Goal: Task Accomplishment & Management: Manage account settings

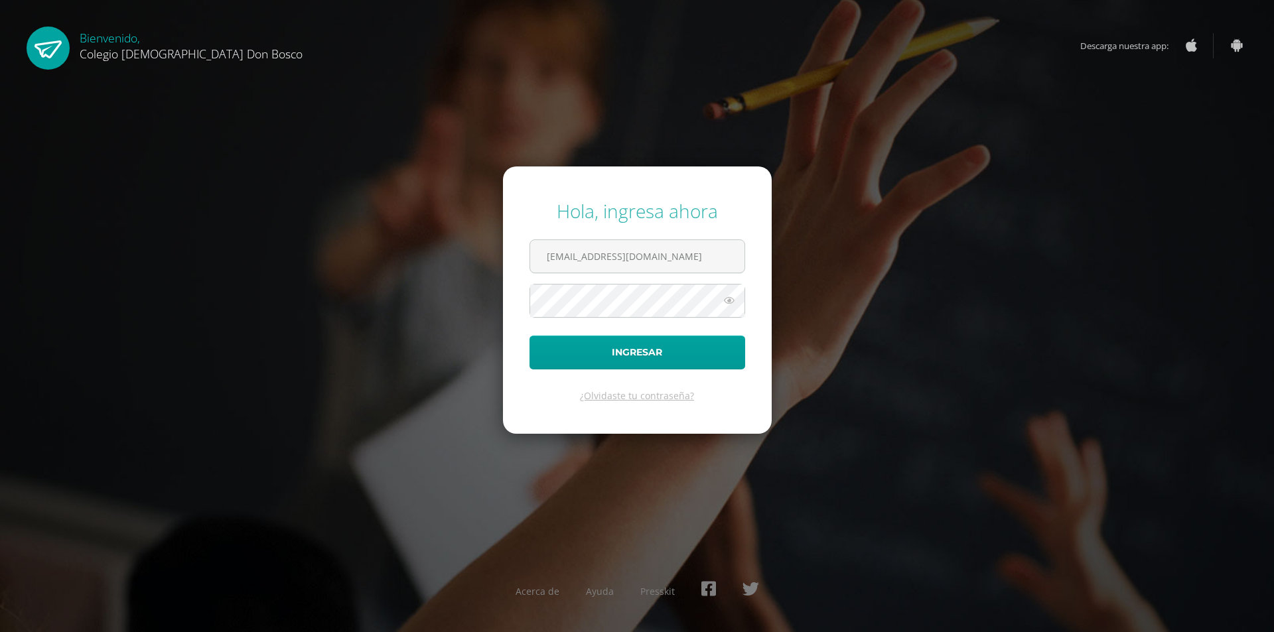
type input "[EMAIL_ADDRESS][DOMAIN_NAME]"
click at [529, 336] on button "Ingresar" at bounding box center [637, 353] width 216 height 34
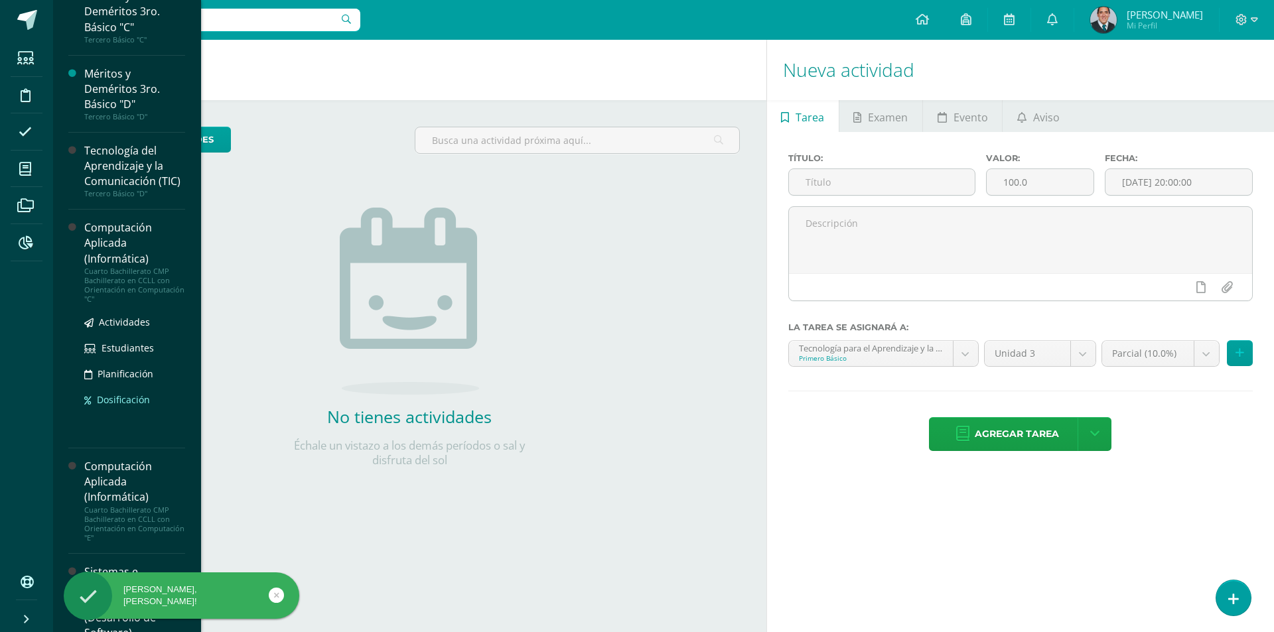
scroll to position [663, 0]
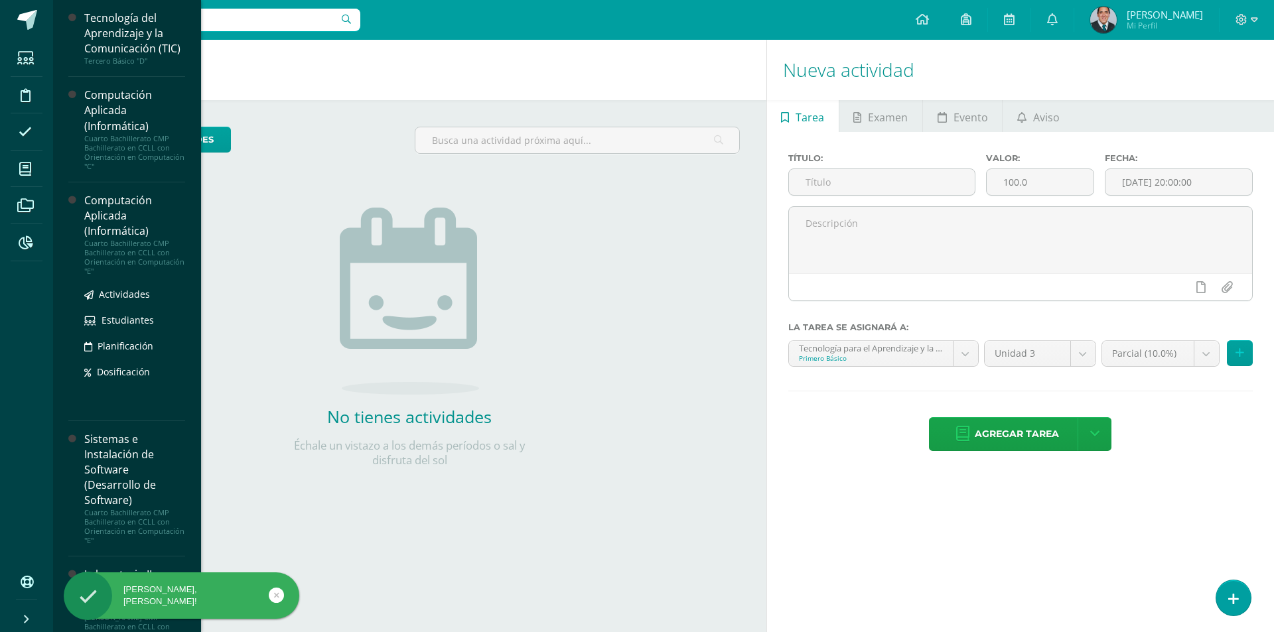
click at [129, 276] on div "Cuarto Bachillerato CMP Bachillerato en CCLL con Orientación en Computación "E"" at bounding box center [134, 257] width 101 height 37
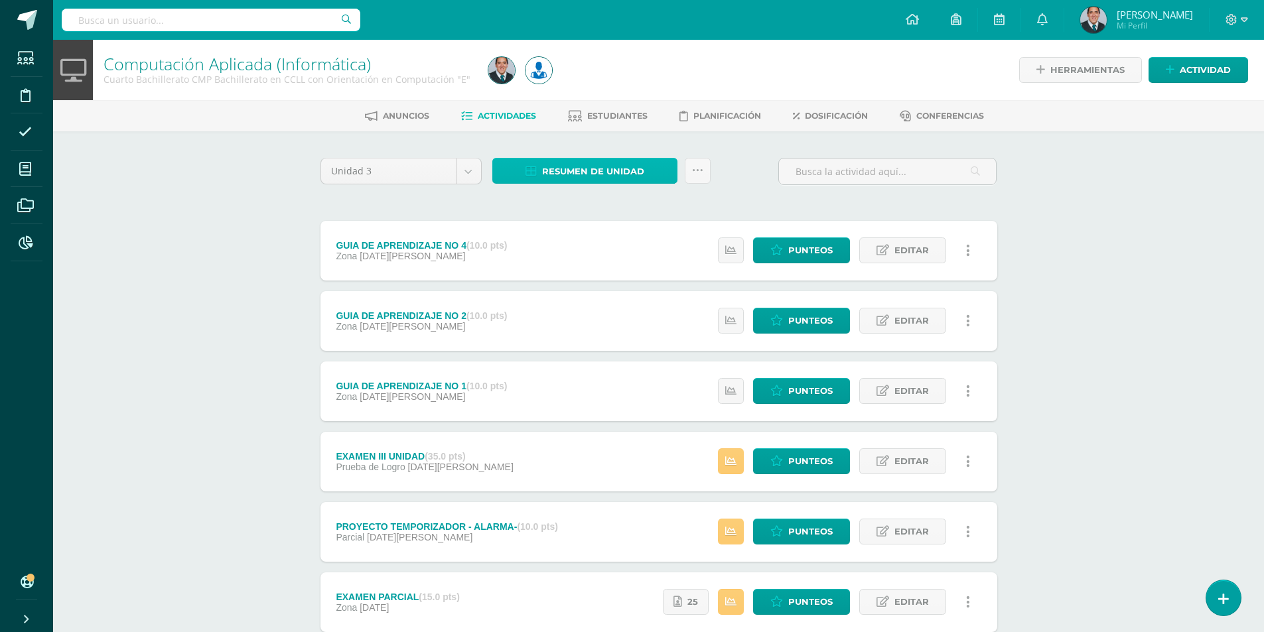
click at [670, 182] on link "Resumen de unidad" at bounding box center [584, 171] width 185 height 26
click at [640, 80] on link "Descargar como HTML" at bounding box center [584, 85] width 141 height 21
click at [823, 323] on span "Punteos" at bounding box center [810, 321] width 44 height 25
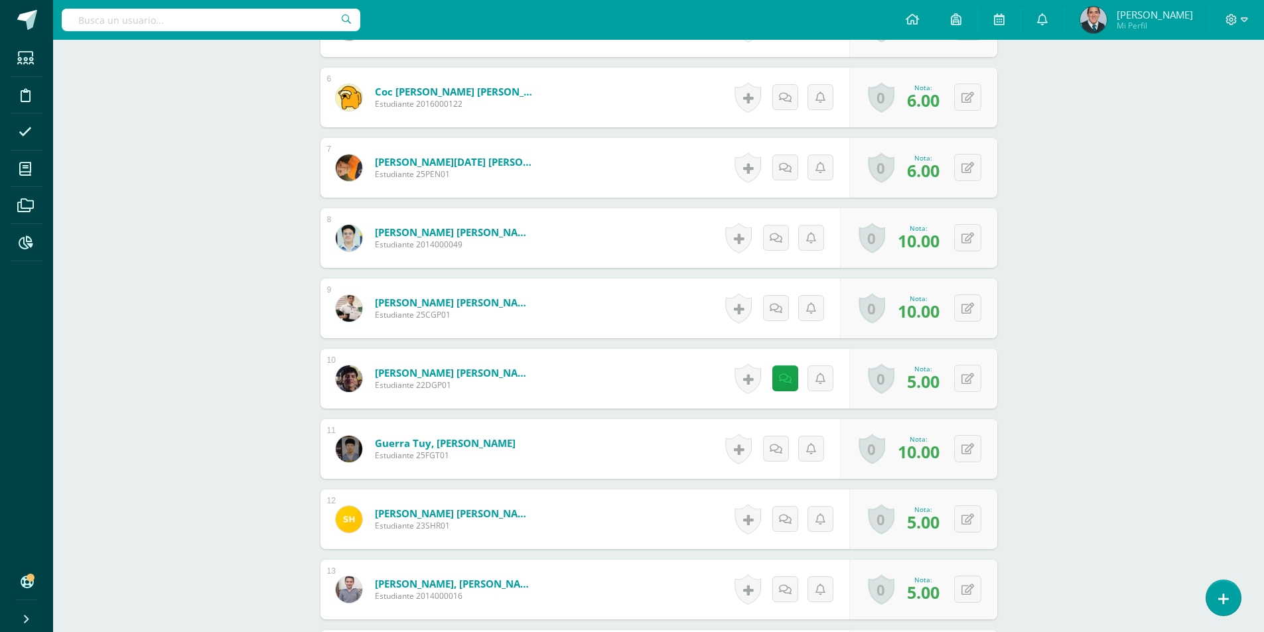
scroll to position [811, 0]
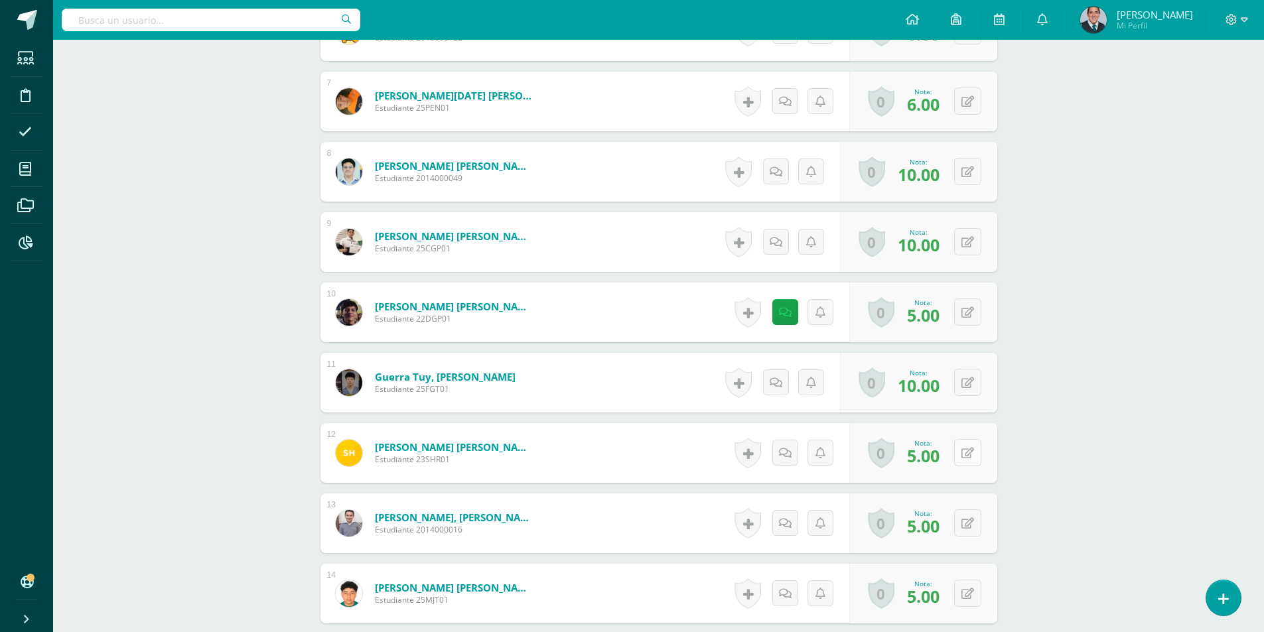
click at [974, 449] on button at bounding box center [967, 452] width 27 height 27
type input "10"
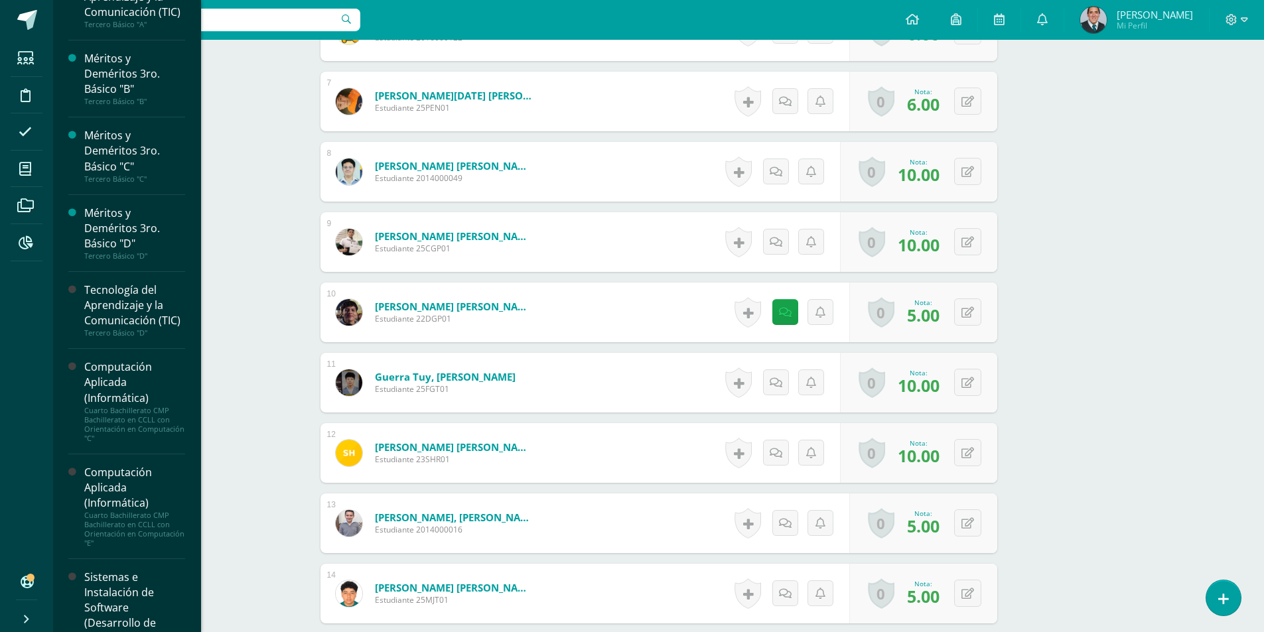
scroll to position [790, 0]
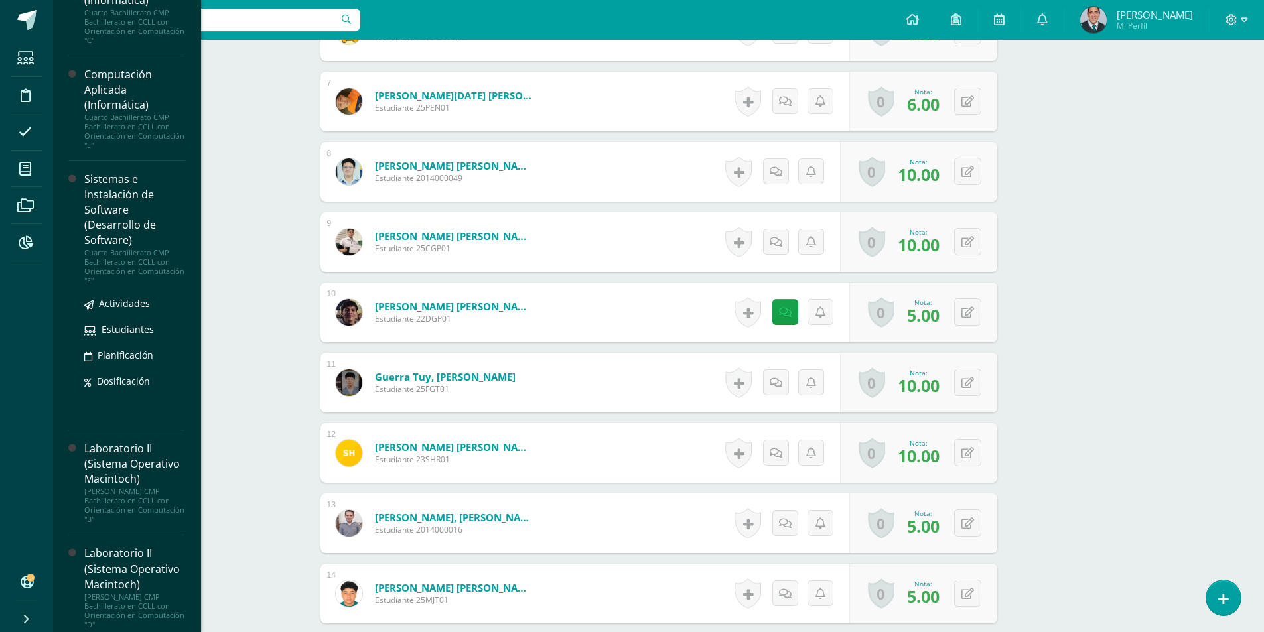
click at [137, 281] on div "Cuarto Bachillerato CMP Bachillerato en CCLL con Orientación en Computación "E"" at bounding box center [134, 266] width 101 height 37
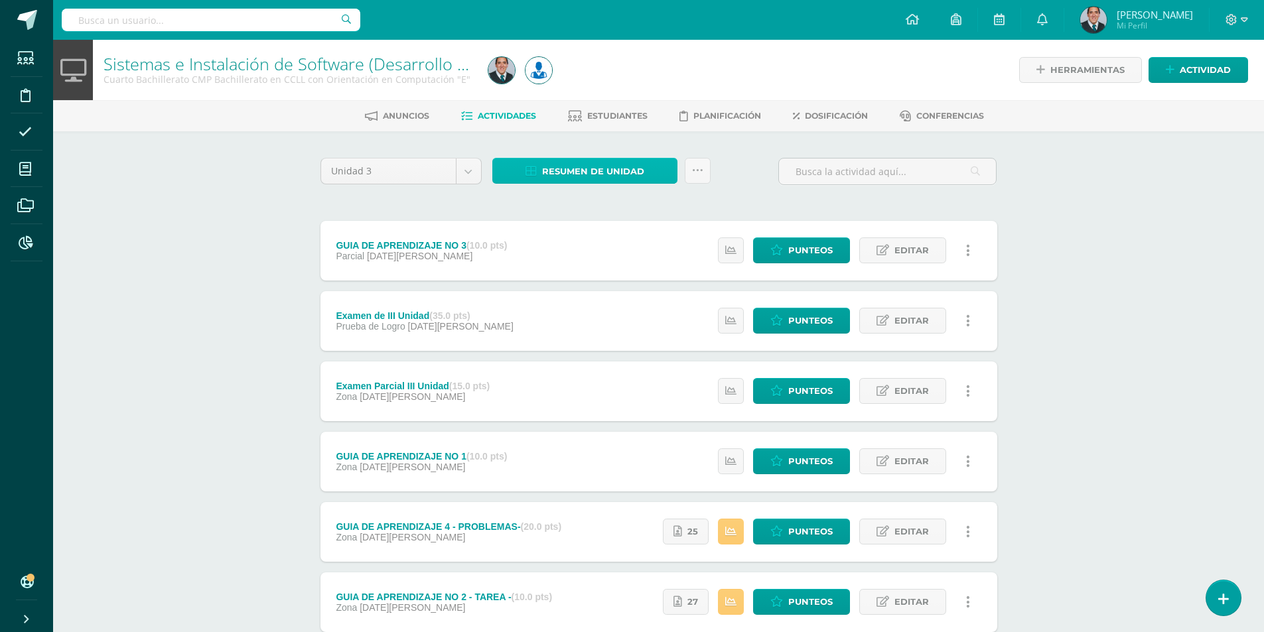
click at [609, 176] on span "Resumen de unidad" at bounding box center [593, 171] width 102 height 25
click at [620, 86] on link "Descargar como HTML" at bounding box center [584, 85] width 141 height 21
click at [1241, 16] on icon at bounding box center [1244, 20] width 7 height 12
click at [1229, 91] on span "Cerrar sesión" at bounding box center [1203, 90] width 60 height 13
